Goal: Navigation & Orientation: Find specific page/section

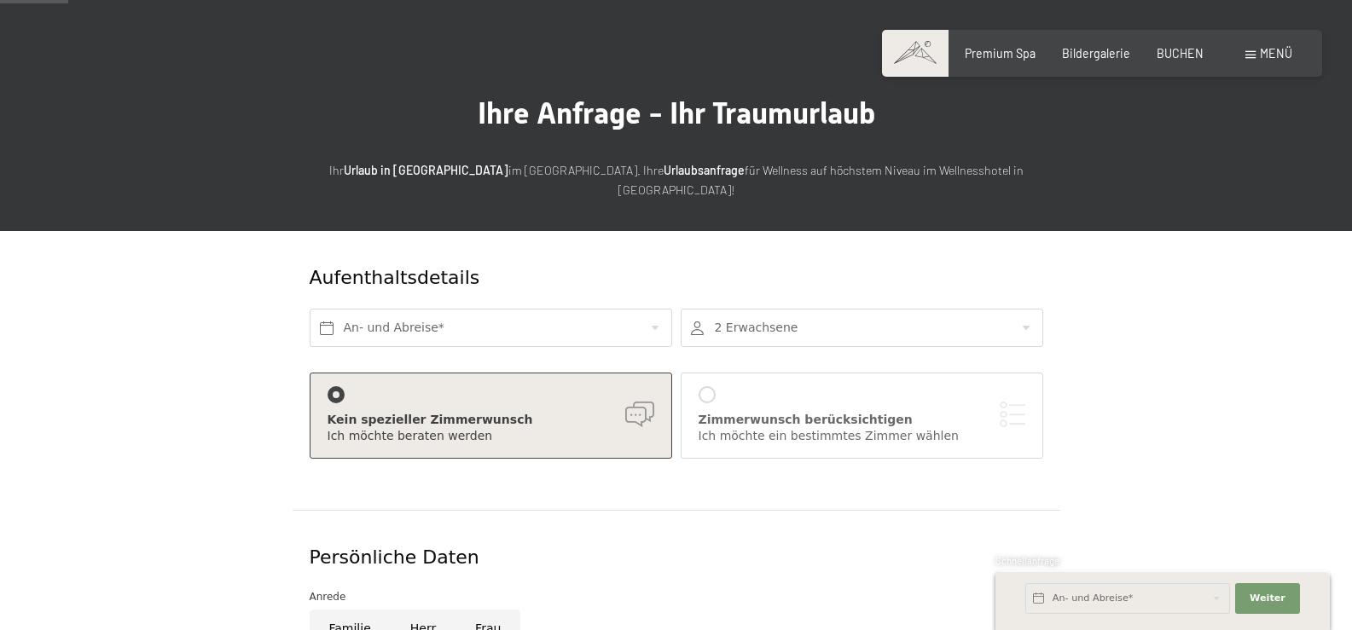
scroll to position [85, 0]
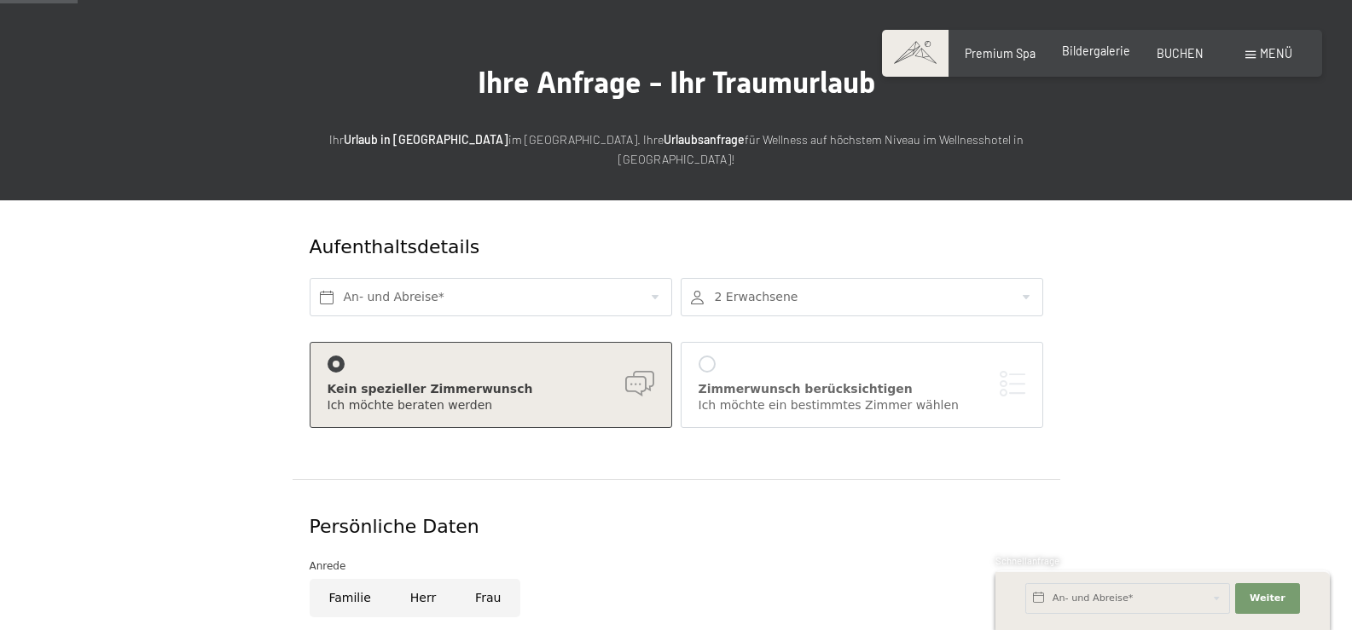
click at [1110, 50] on span "Bildergalerie" at bounding box center [1096, 50] width 68 height 14
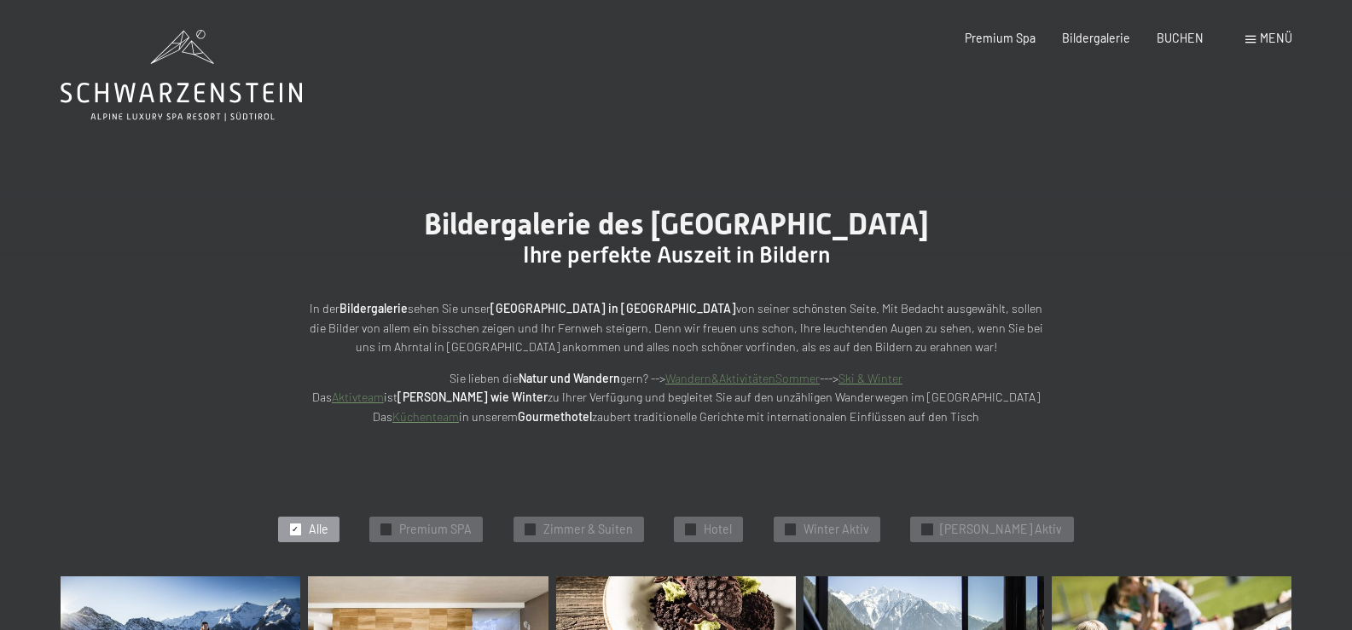
click at [1265, 39] on span "Menü" at bounding box center [1276, 38] width 32 height 14
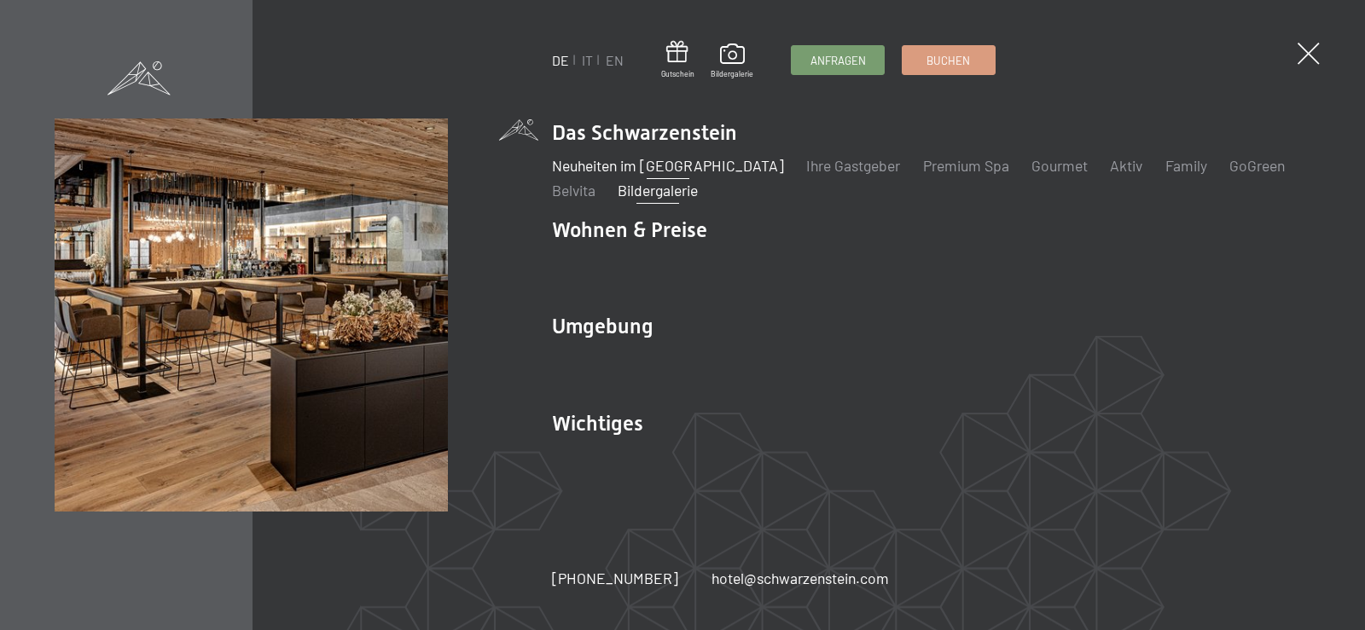
click at [634, 160] on link "Neuheiten im [GEOGRAPHIC_DATA]" at bounding box center [668, 165] width 232 height 19
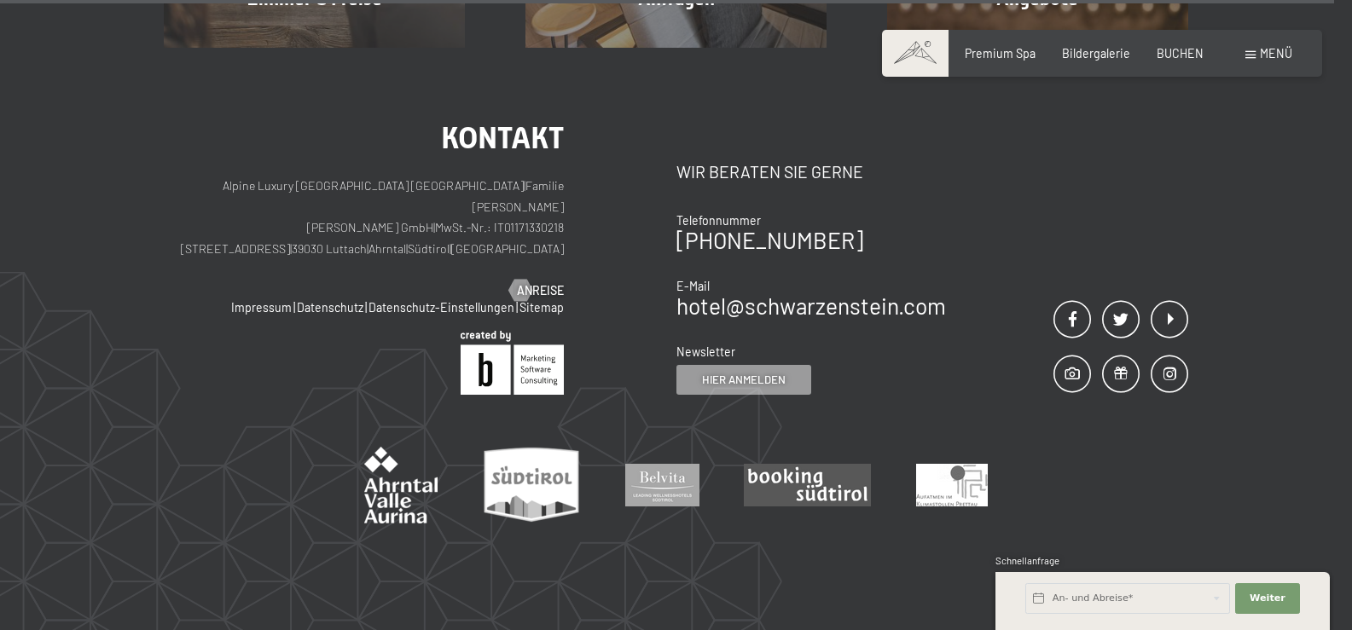
scroll to position [6226, 0]
